Goal: Check status: Check status

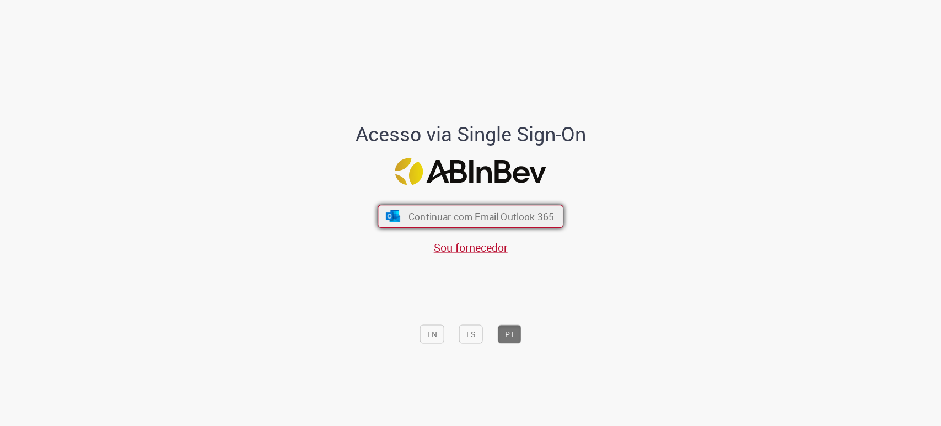
click at [411, 224] on button "Continuar com Email Outlook 365" at bounding box center [471, 216] width 186 height 23
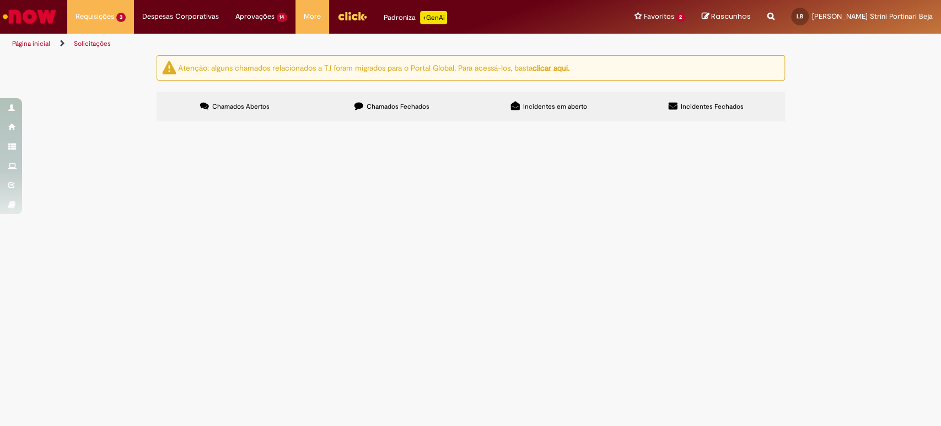
click at [385, 100] on label "Chamados Fechados" at bounding box center [392, 107] width 157 height 30
click at [0, 0] on link "2" at bounding box center [0, 0] width 0 height 0
click at [0, 0] on link "3" at bounding box center [0, 0] width 0 height 0
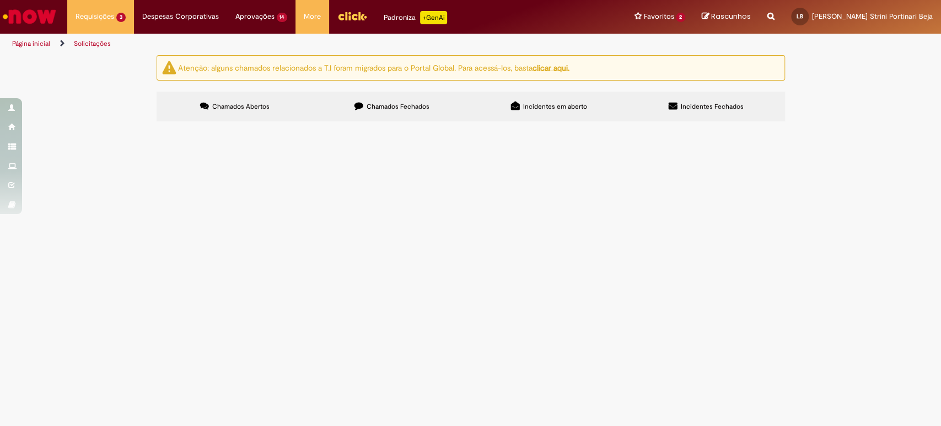
scroll to position [784, 0]
click at [0, 0] on link "4" at bounding box center [0, 0] width 0 height 0
click at [0, 0] on link "3" at bounding box center [0, 0] width 0 height 0
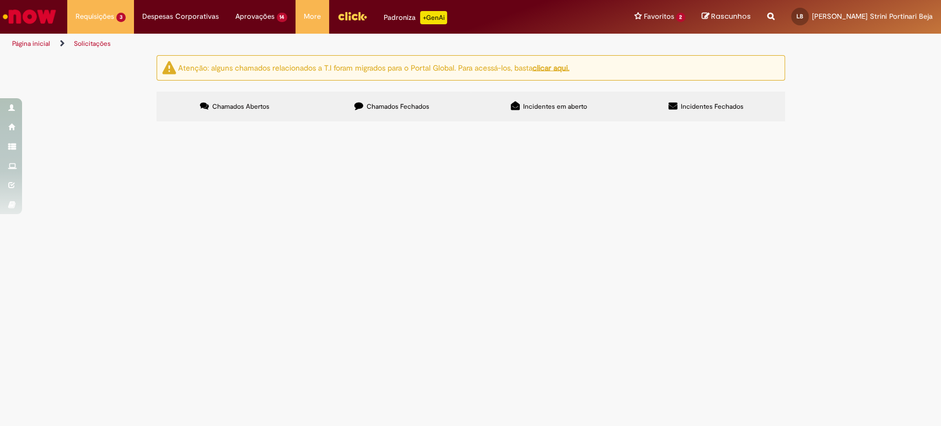
click at [0, 0] on link "2" at bounding box center [0, 0] width 0 height 0
click at [0, 0] on span "Movimentação / Transferência de Funcionários" at bounding box center [0, 0] width 0 height 0
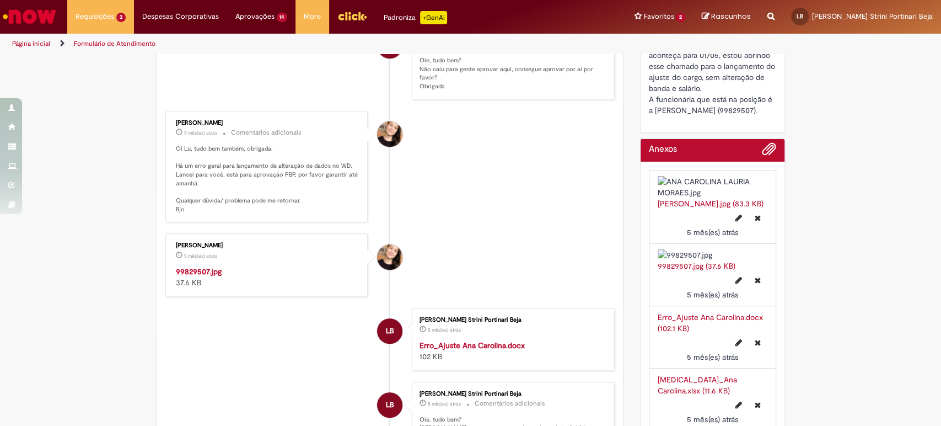
scroll to position [306, 0]
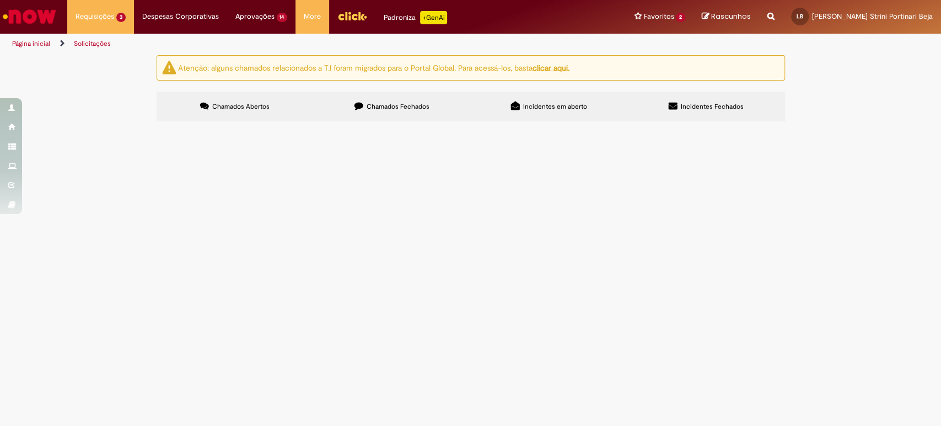
click at [375, 107] on span "Chamados Fechados" at bounding box center [398, 106] width 63 height 9
click at [0, 0] on span "Movimentação / Transferência de Funcionários" at bounding box center [0, 0] width 0 height 0
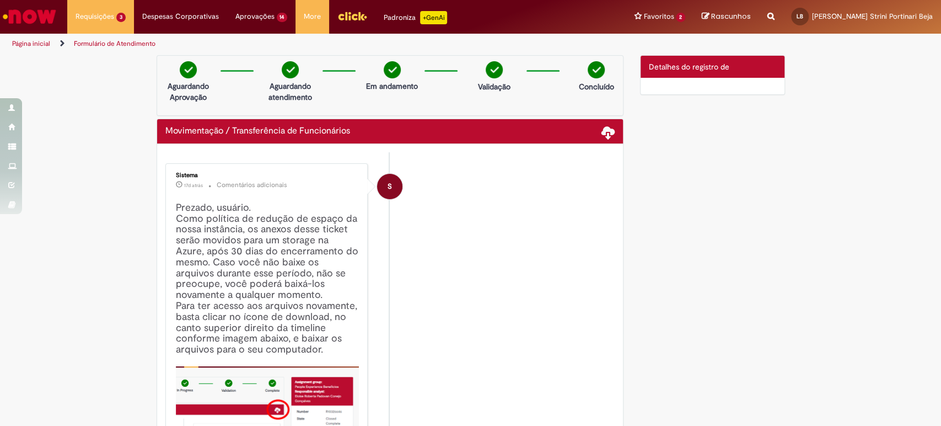
click at [251, 208] on h4 "Prezado, usuário. Como política de redução de espaço da nossa instância, os ane…" at bounding box center [268, 347] width 184 height 291
click at [612, 134] on div "Movimentação / Transferência de Funcionários Baixar anexos" at bounding box center [390, 131] width 466 height 25
click at [601, 132] on span at bounding box center [607, 131] width 13 height 13
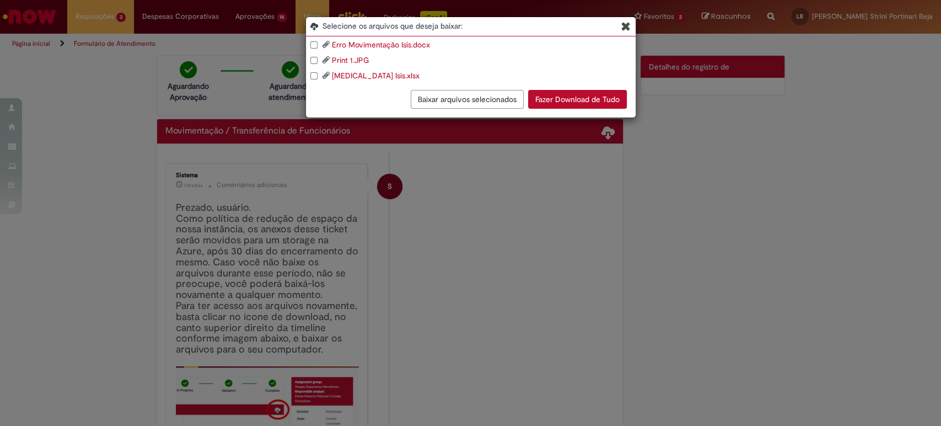
click at [623, 26] on icon "Blob Storage Download Modal" at bounding box center [625, 26] width 9 height 12
